Goal: Check status: Check status

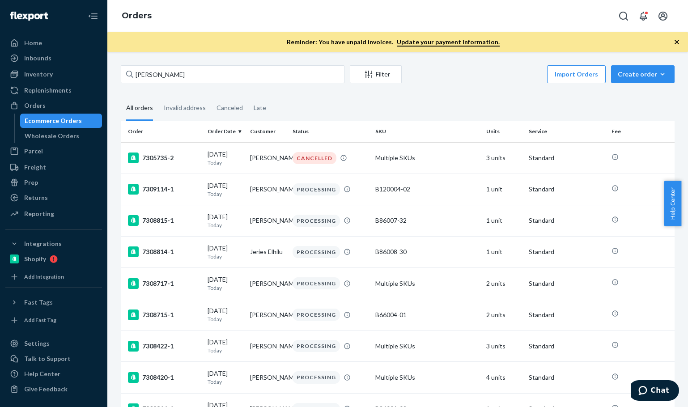
drag, startPoint x: 0, startPoint y: 0, endPoint x: 218, endPoint y: 68, distance: 228.3
click at [219, 69] on input "[PERSON_NAME]" at bounding box center [233, 74] width 224 height 18
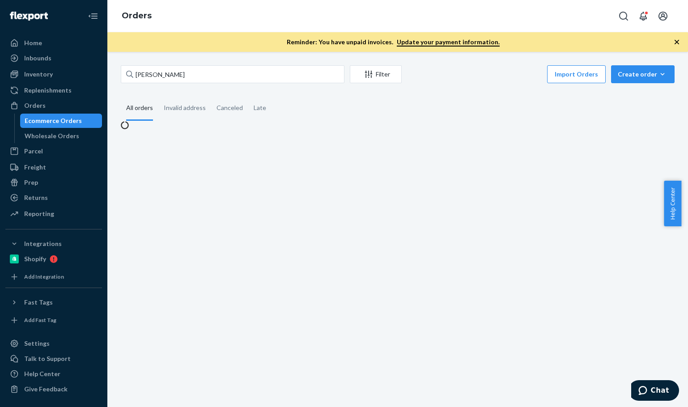
click at [216, 66] on input "[PERSON_NAME]" at bounding box center [233, 74] width 224 height 18
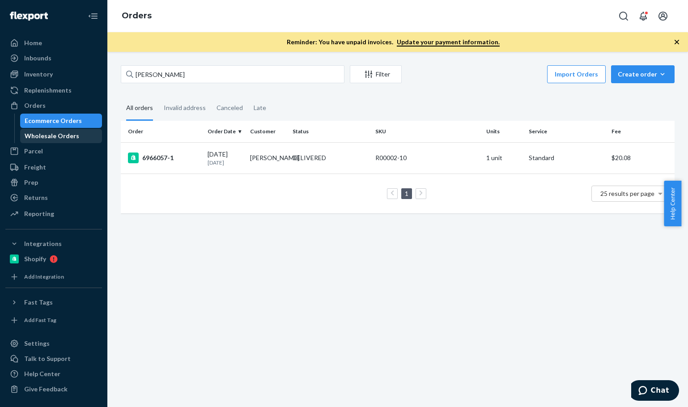
type input "[PERSON_NAME]"
click at [61, 136] on div "Wholesale Orders" at bounding box center [52, 136] width 55 height 9
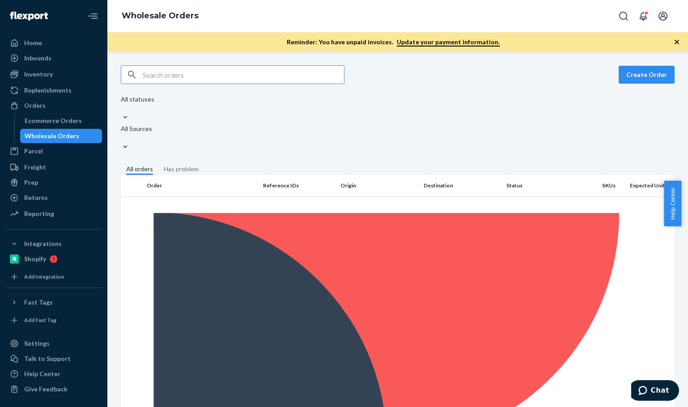
click at [216, 74] on input "text" at bounding box center [243, 75] width 201 height 18
click at [218, 73] on input "[PERSON_NAME]" at bounding box center [243, 75] width 201 height 18
click at [219, 72] on input "[PERSON_NAME]" at bounding box center [243, 75] width 201 height 18
type input "[PERSON_NAME]"
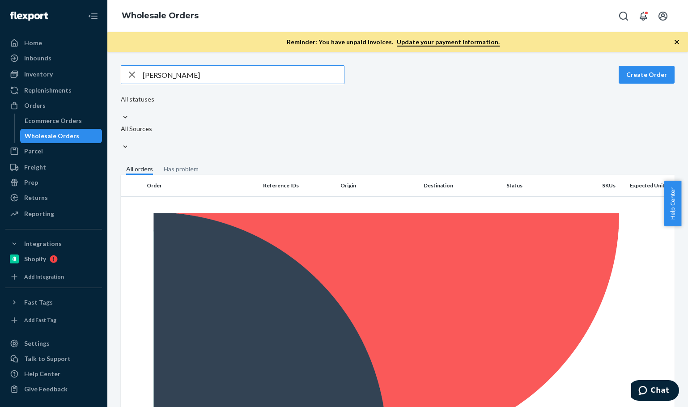
click at [425, 90] on div "[PERSON_NAME] Create Order All statuses All Sources" at bounding box center [398, 109] width 554 height 89
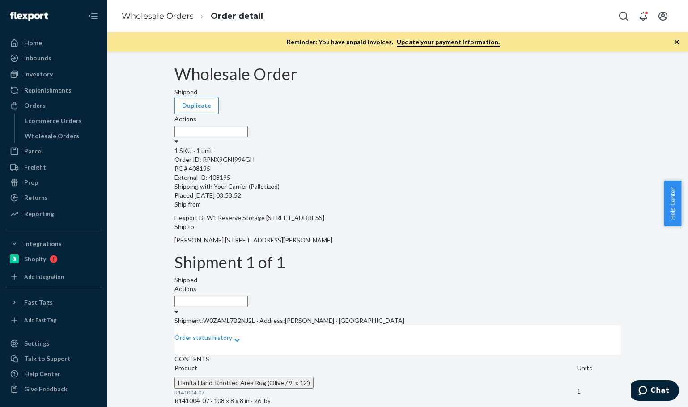
click at [147, 212] on div "Wholesale Order Shipped Duplicate Actions 1 SKU · 1 unit Order ID: RPNX9GNI994G…" at bounding box center [397, 237] width 567 height 344
click at [143, 13] on link "Wholesale Orders" at bounding box center [158, 16] width 72 height 10
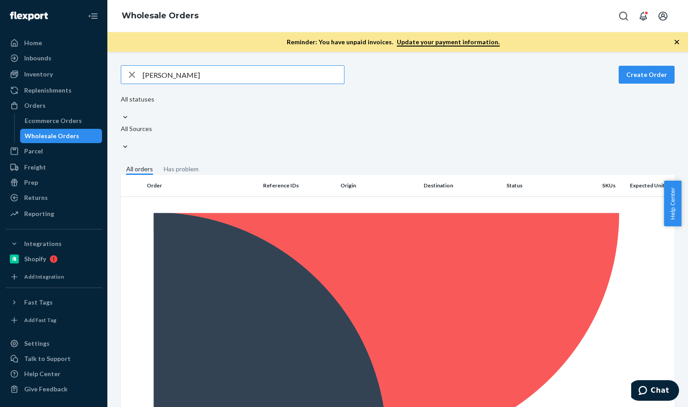
click at [390, 165] on fieldset "All orders Has problem" at bounding box center [398, 170] width 554 height 10
click at [376, 165] on fieldset "All orders Has problem" at bounding box center [398, 170] width 554 height 10
